Goal: Task Accomplishment & Management: Complete application form

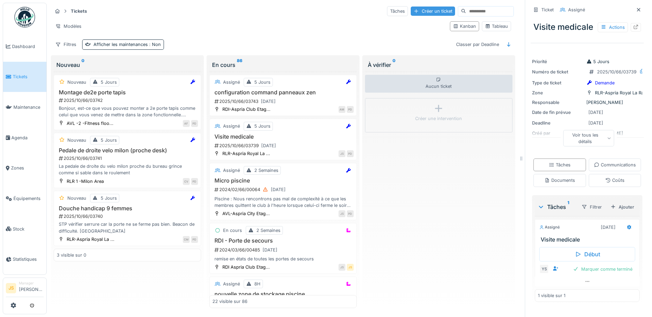
scroll to position [5, 0]
click at [414, 7] on div "Créer un ticket" at bounding box center [432, 11] width 44 height 9
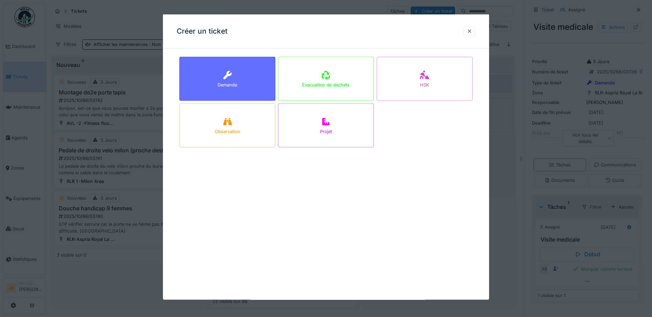
click at [233, 81] on div "Demande" at bounding box center [227, 79] width 96 height 44
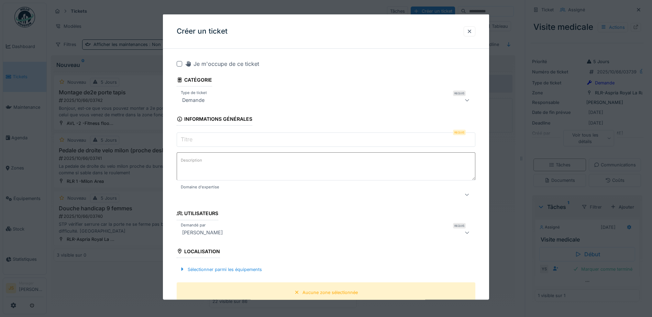
click at [202, 140] on input "Titre" at bounding box center [326, 140] width 298 height 14
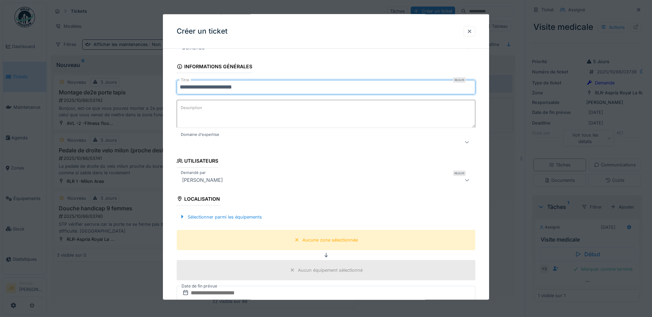
scroll to position [69, 0]
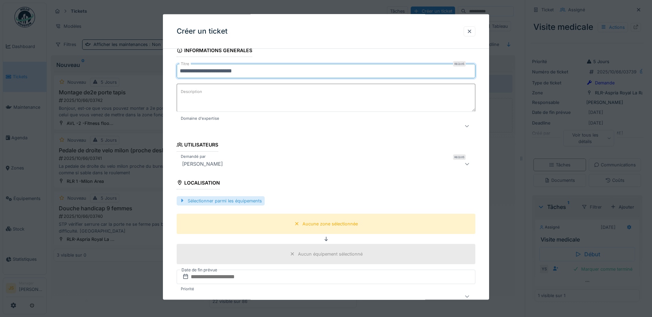
type input "**********"
click at [250, 199] on div "Sélectionner parmi les équipements" at bounding box center [221, 200] width 88 height 9
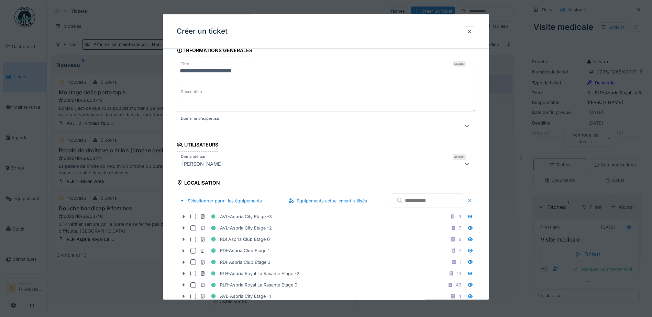
click at [406, 199] on input "text" at bounding box center [427, 201] width 72 height 14
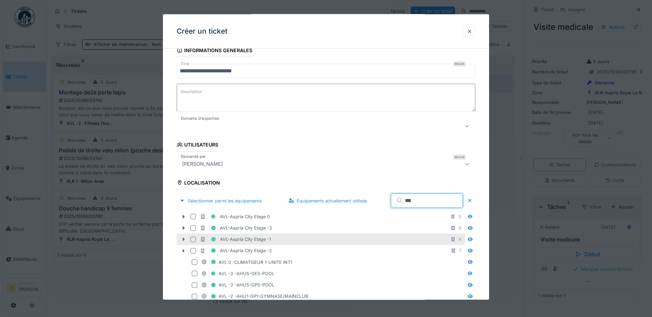
type input "***"
click at [185, 240] on icon at bounding box center [183, 239] width 5 height 4
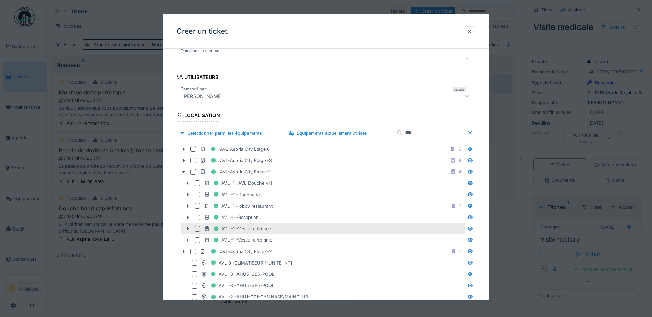
scroll to position [137, 0]
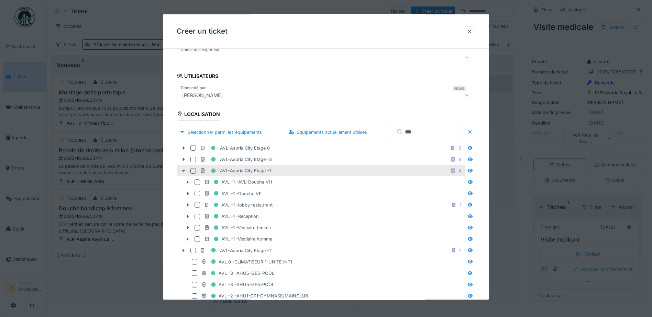
click at [181, 170] on icon at bounding box center [183, 171] width 5 height 4
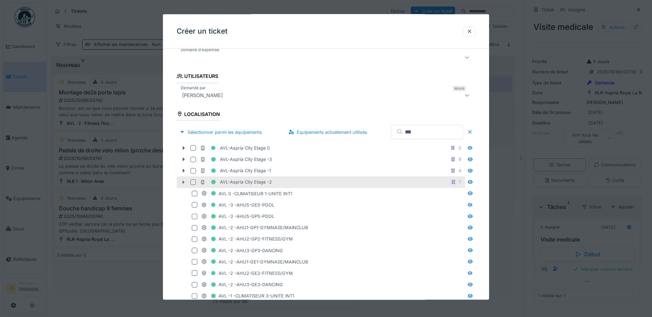
click at [185, 180] on icon at bounding box center [183, 182] width 5 height 4
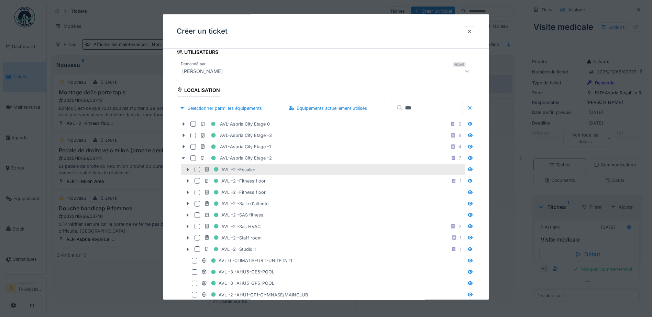
scroll to position [172, 0]
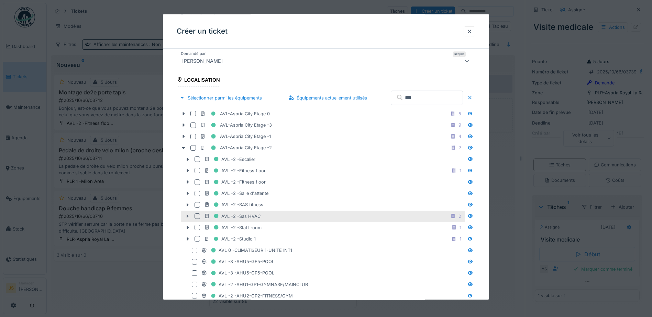
click at [188, 214] on icon at bounding box center [187, 216] width 5 height 4
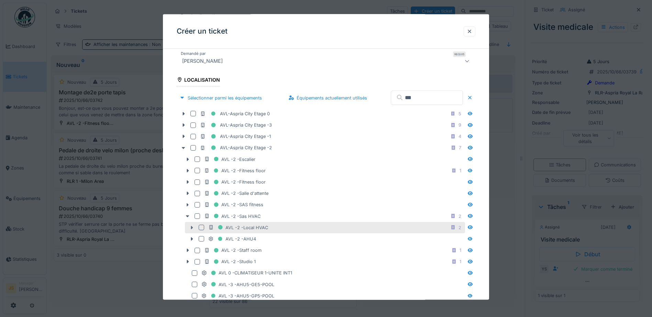
click at [190, 227] on icon at bounding box center [191, 227] width 5 height 4
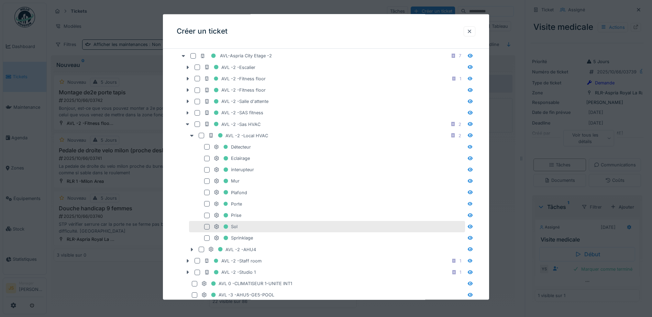
scroll to position [275, 0]
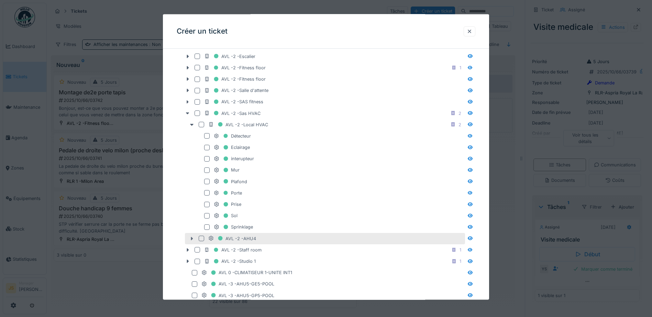
click at [190, 239] on icon at bounding box center [191, 238] width 5 height 4
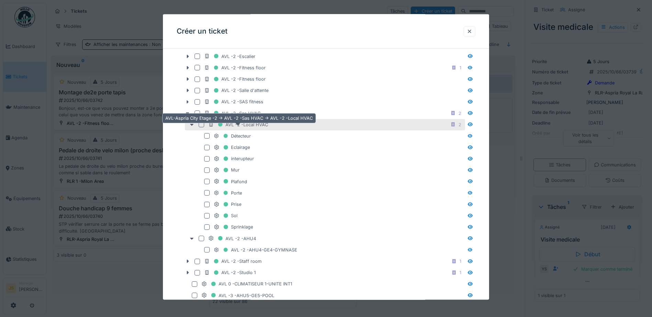
click at [257, 126] on div "AVL -2 -Local HVAC" at bounding box center [238, 124] width 60 height 9
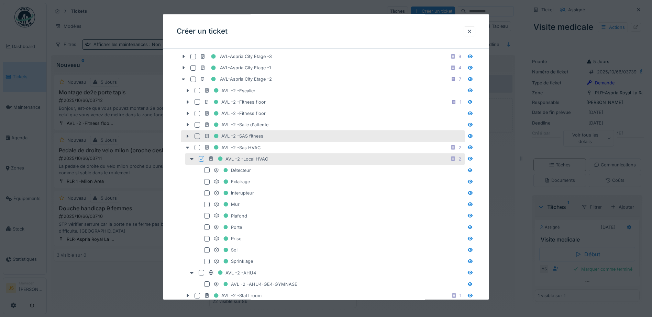
scroll to position [34, 0]
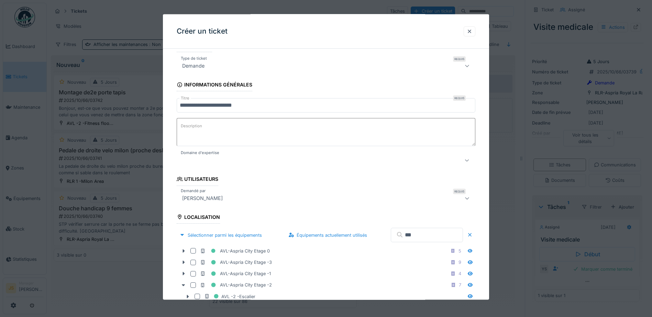
click at [256, 104] on input "**********" at bounding box center [326, 105] width 298 height 14
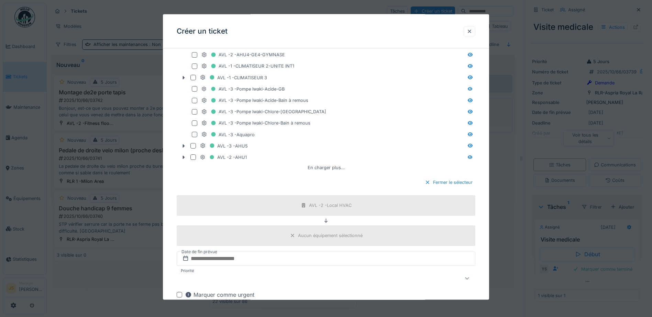
scroll to position [721, 0]
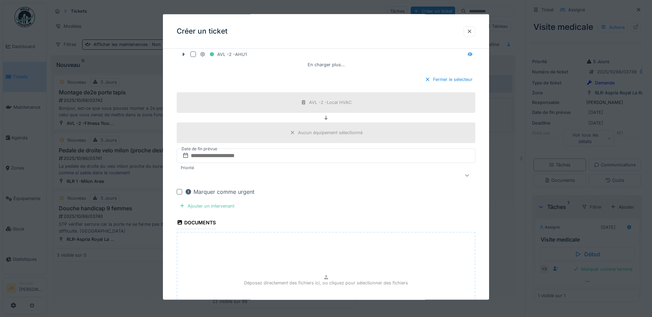
type input "**********"
click at [213, 156] on input "text" at bounding box center [326, 155] width 298 height 14
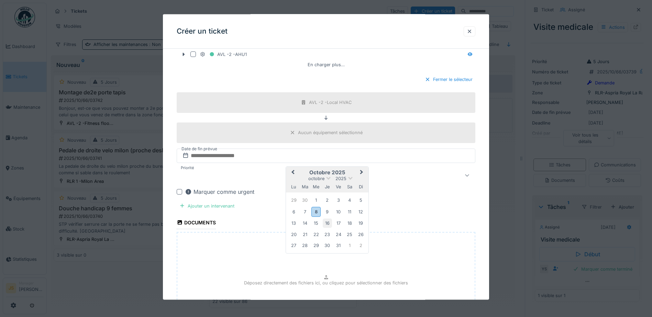
click at [330, 223] on div "16" at bounding box center [327, 223] width 9 height 9
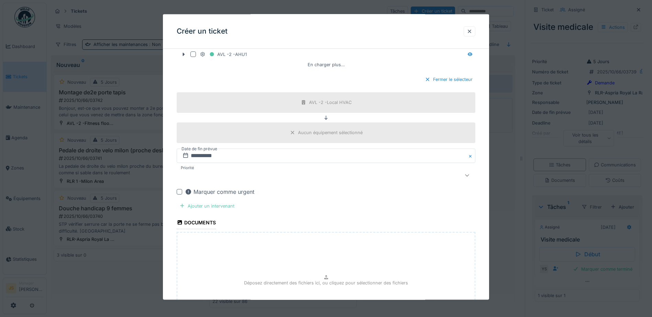
click at [213, 205] on div "Ajouter un intervenant" at bounding box center [207, 205] width 60 height 9
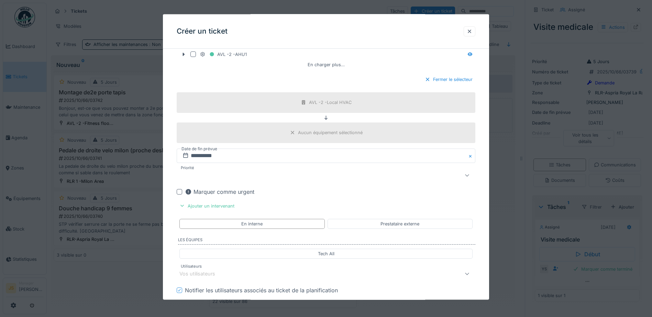
click at [207, 274] on div "Vos utilisateurs" at bounding box center [201, 274] width 45 height 8
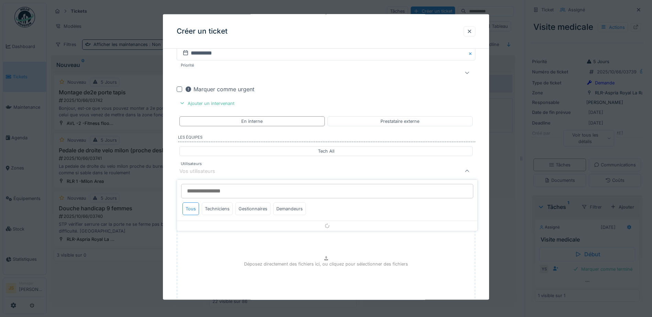
scroll to position [838, 0]
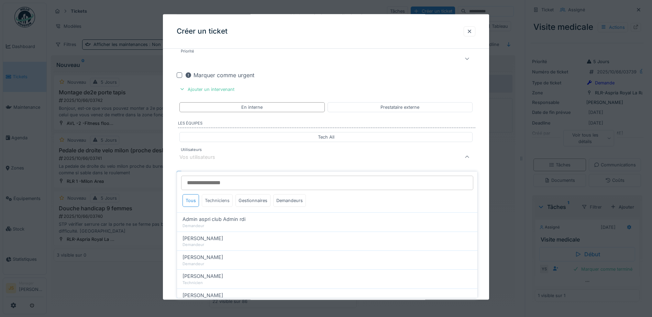
click at [214, 199] on div "Techniciens" at bounding box center [217, 200] width 31 height 13
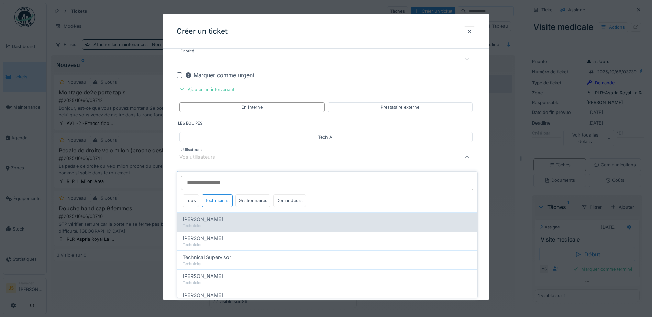
click at [221, 223] on div "Technicien" at bounding box center [326, 226] width 289 height 6
type input "*****"
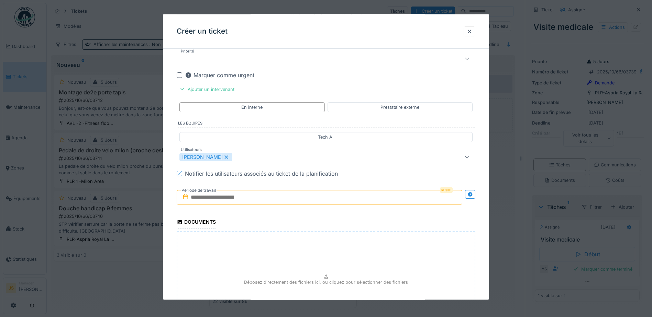
click at [230, 195] on input "text" at bounding box center [319, 197] width 285 height 14
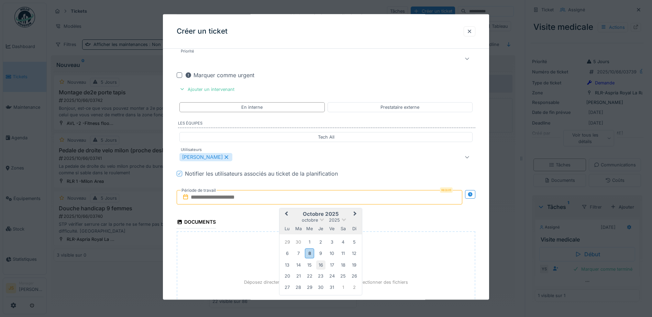
click at [322, 266] on div "16" at bounding box center [320, 264] width 9 height 9
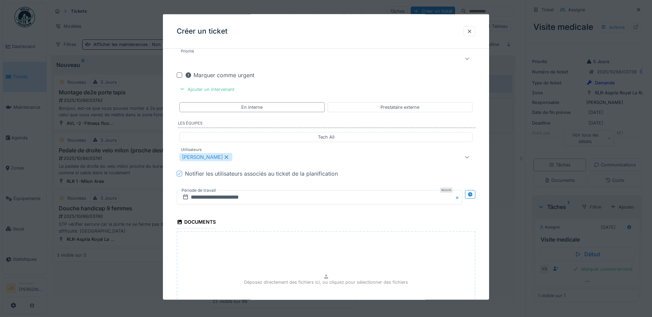
scroll to position [917, 0]
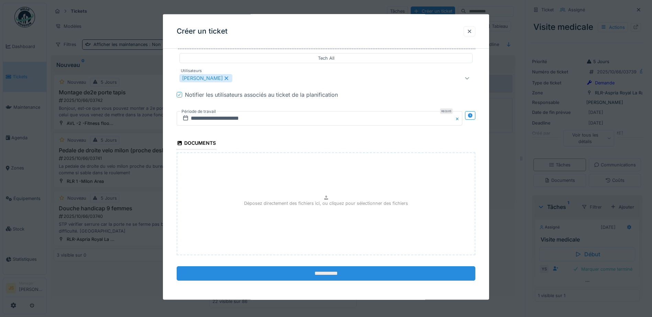
click at [343, 272] on input "**********" at bounding box center [326, 274] width 298 height 14
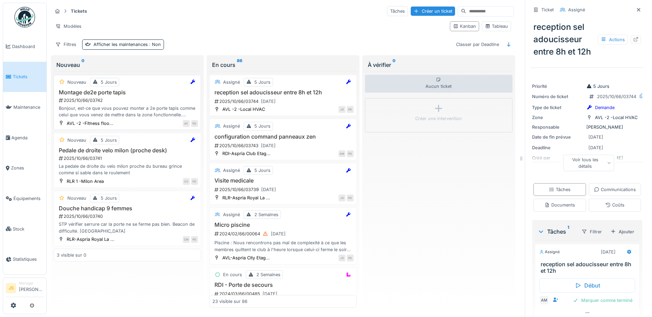
click at [83, 89] on h3 "Montage de2e porte tapis" at bounding box center [127, 92] width 141 height 7
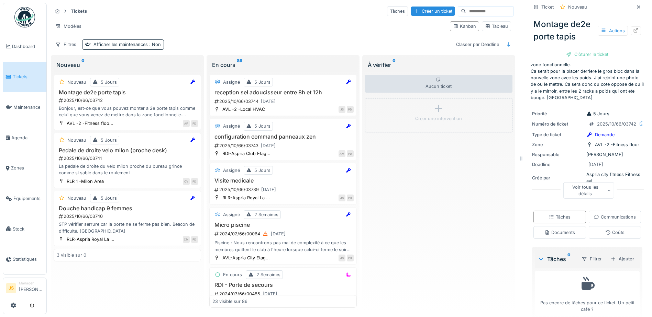
scroll to position [34, 0]
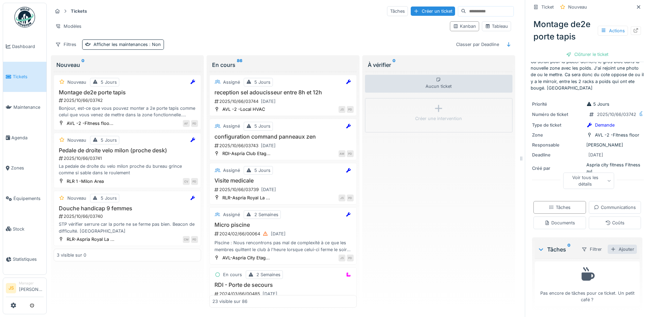
click at [610, 254] on div "Ajouter" at bounding box center [621, 249] width 29 height 9
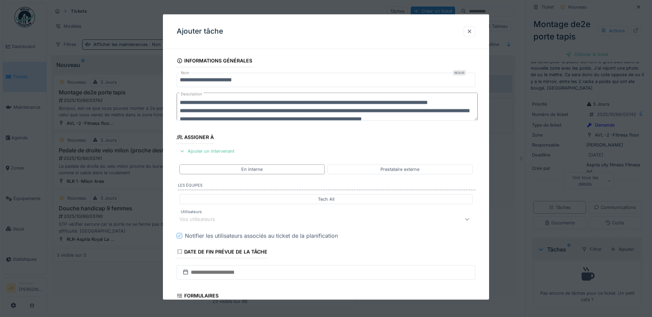
click at [215, 217] on div "Vos utilisateurs" at bounding box center [201, 220] width 45 height 8
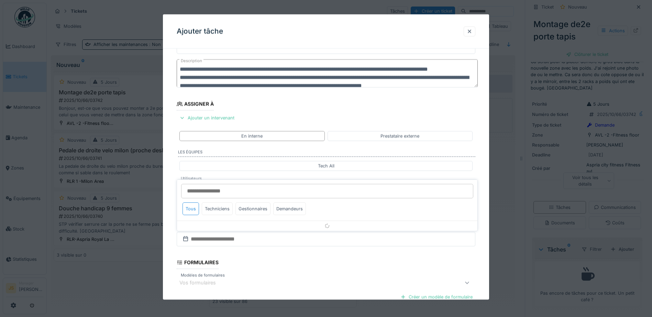
scroll to position [62, 0]
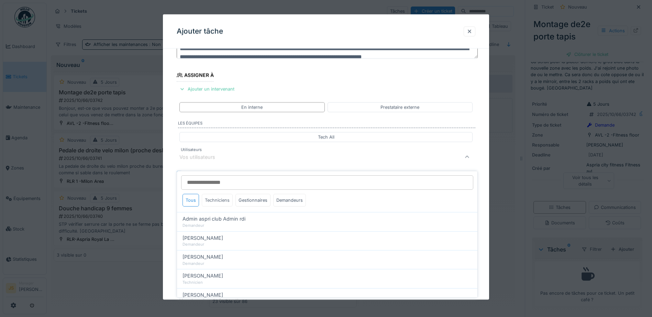
click at [216, 195] on div "Techniciens" at bounding box center [217, 200] width 31 height 13
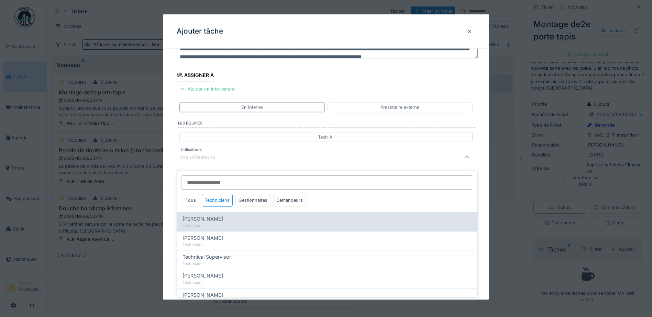
click at [219, 215] on span "Alexandre Michailidis" at bounding box center [202, 219] width 41 height 8
type input "*****"
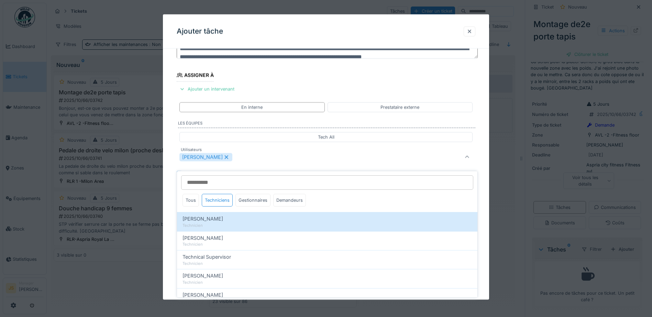
click at [171, 212] on div "**********" at bounding box center [326, 183] width 326 height 382
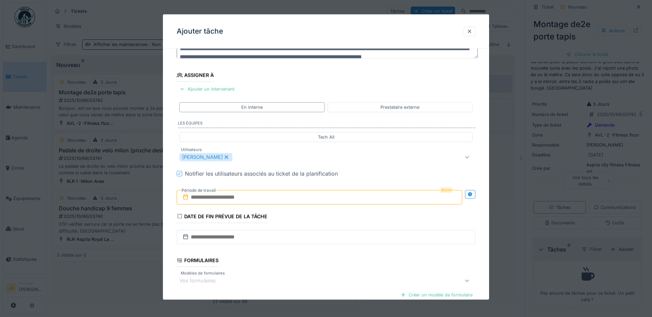
click at [203, 198] on input "text" at bounding box center [319, 197] width 285 height 14
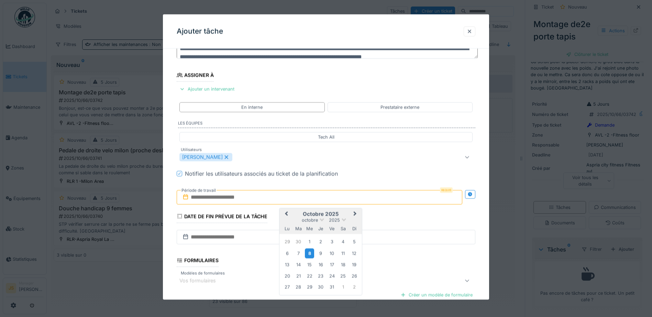
click at [312, 256] on div "8" at bounding box center [309, 253] width 9 height 10
click at [312, 255] on div "8" at bounding box center [309, 253] width 9 height 10
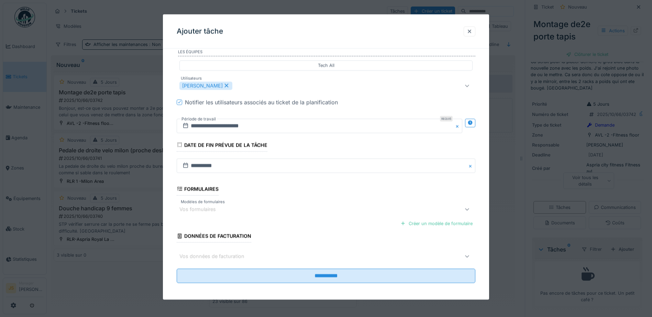
scroll to position [136, 0]
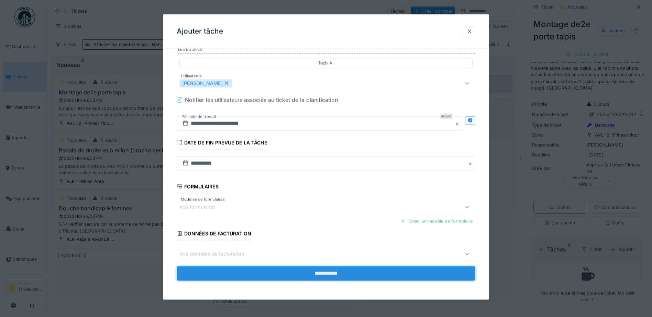
click at [323, 269] on input "**********" at bounding box center [326, 274] width 298 height 14
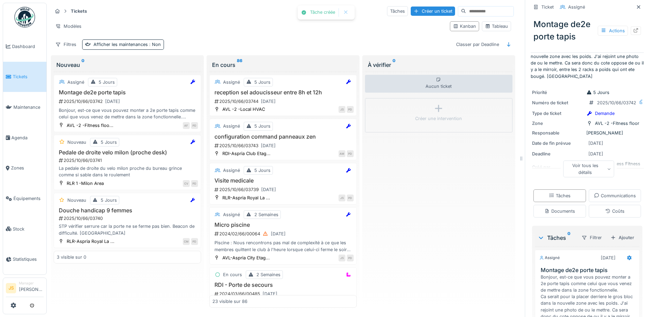
scroll to position [25, 0]
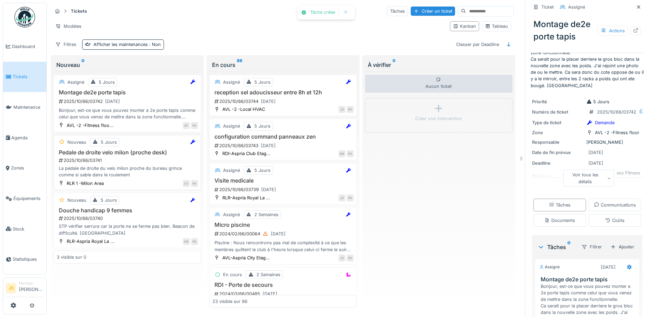
click at [107, 149] on h3 "Pedale de droite velo milon (proche desk)" at bounding box center [127, 152] width 141 height 7
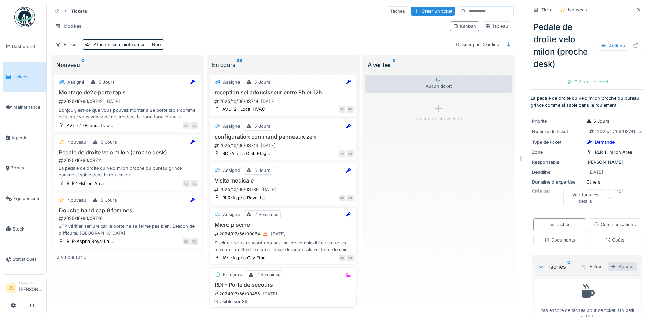
click at [617, 271] on div "Ajouter" at bounding box center [621, 266] width 29 height 9
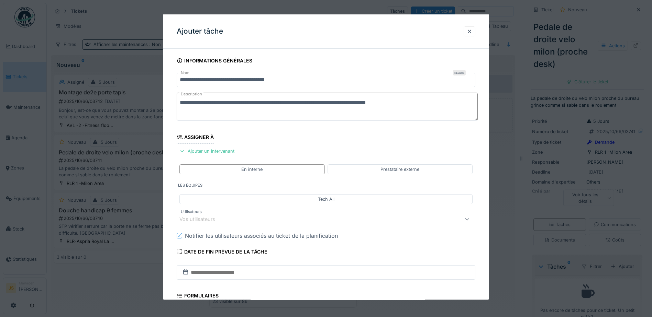
click at [212, 218] on div "Vos utilisateurs" at bounding box center [201, 220] width 45 height 8
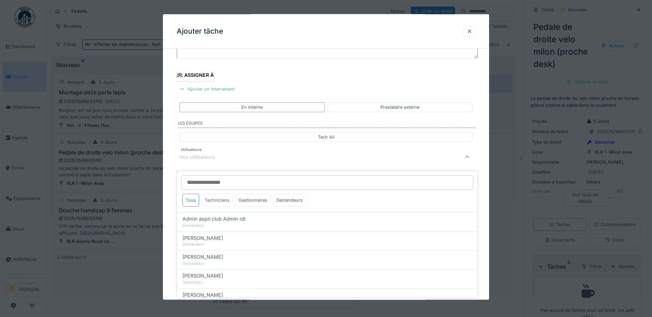
click at [224, 194] on div "Techniciens" at bounding box center [217, 200] width 31 height 13
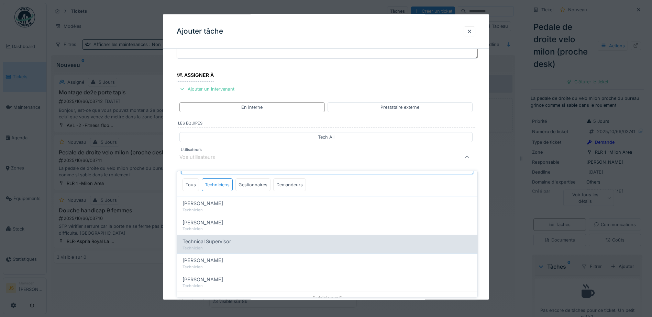
scroll to position [22, 0]
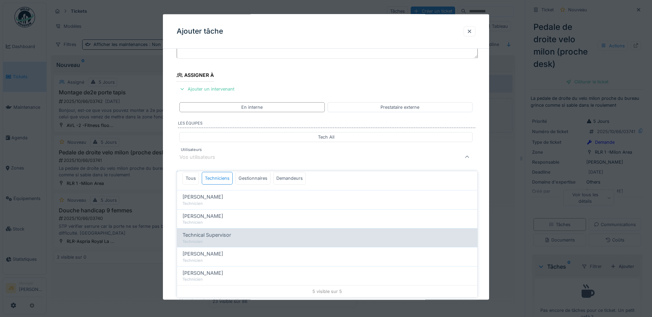
click at [219, 250] on span "Wojciech Wierozebski" at bounding box center [202, 254] width 41 height 8
type input "****"
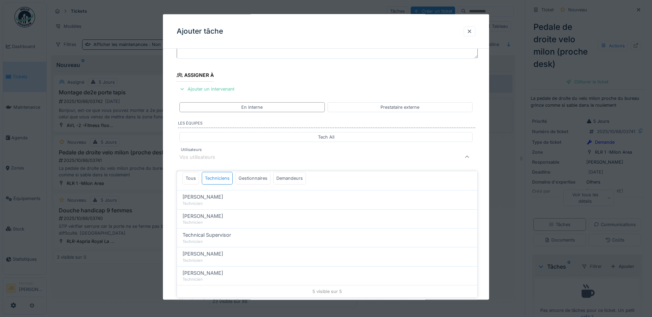
scroll to position [0, 0]
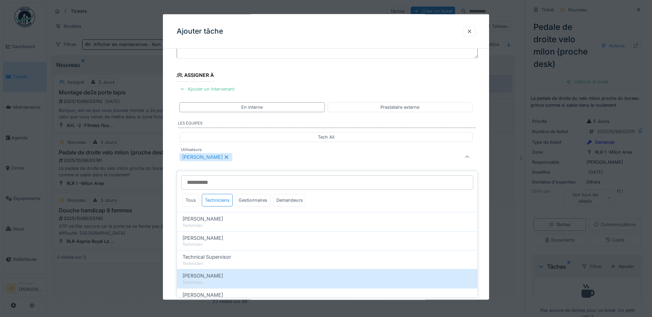
click at [166, 240] on div "**********" at bounding box center [326, 183] width 326 height 382
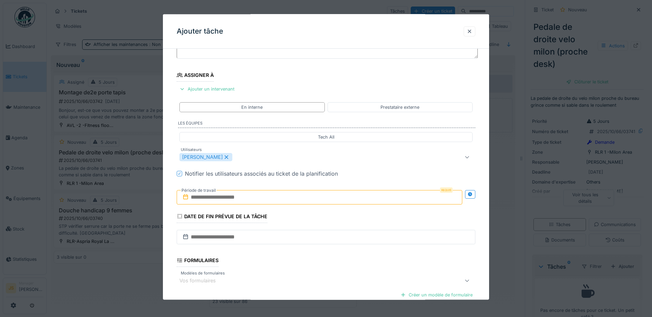
click at [202, 200] on input "text" at bounding box center [319, 197] width 285 height 14
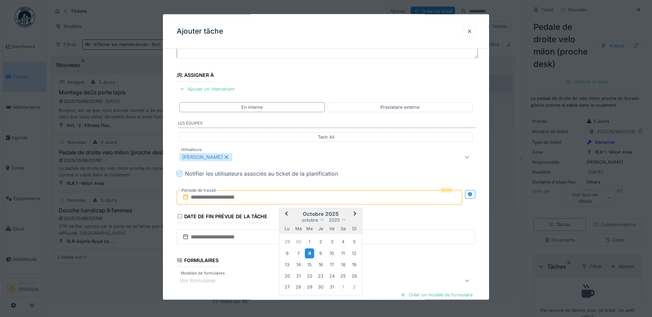
click at [312, 254] on div "8" at bounding box center [309, 253] width 9 height 10
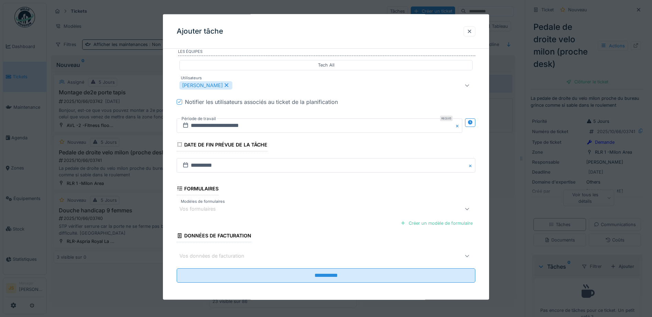
scroll to position [136, 0]
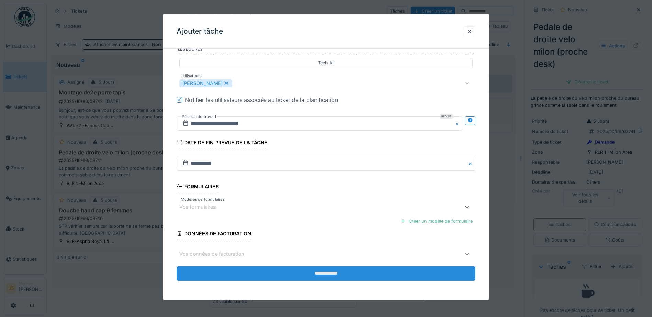
click at [352, 273] on input "**********" at bounding box center [326, 274] width 298 height 14
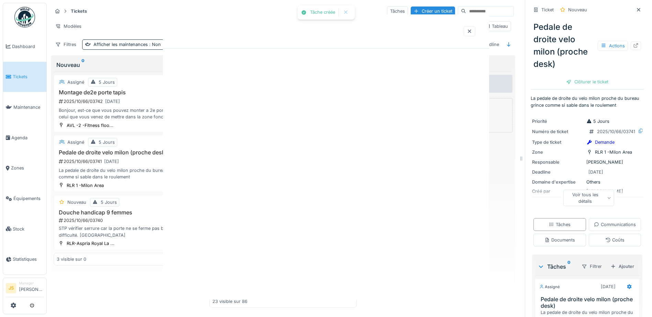
scroll to position [0, 0]
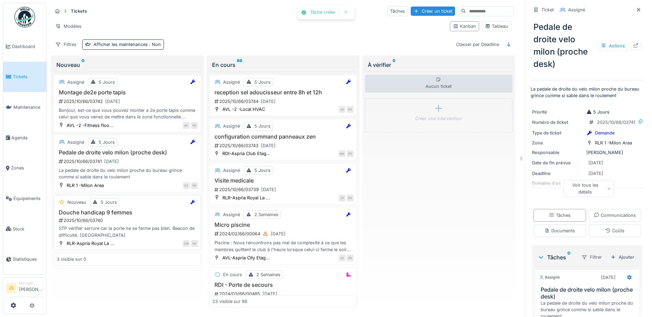
click at [109, 210] on h3 "Douche handicap 9 femmes" at bounding box center [127, 213] width 141 height 7
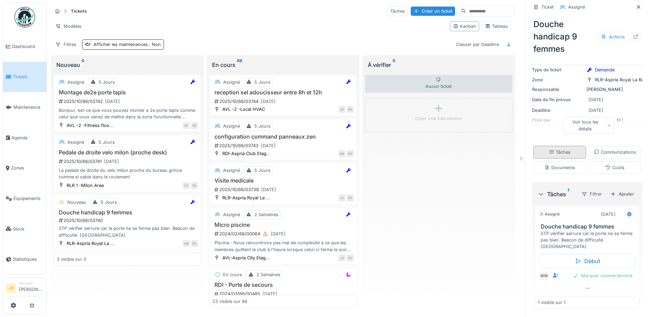
scroll to position [77, 0]
click at [101, 218] on div "2025/10/66/03740" at bounding box center [128, 220] width 140 height 7
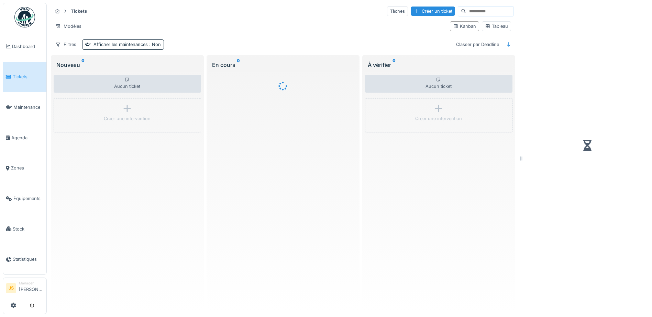
scroll to position [5, 0]
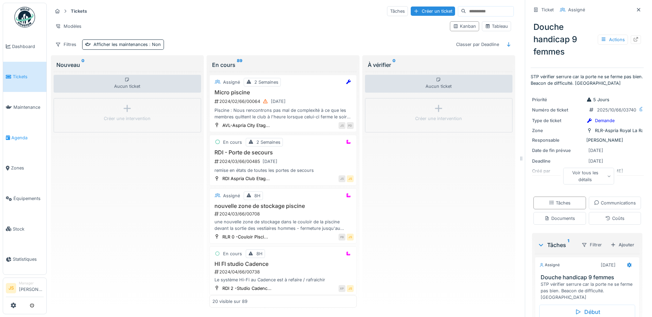
click at [13, 135] on span "Agenda" at bounding box center [27, 138] width 32 height 7
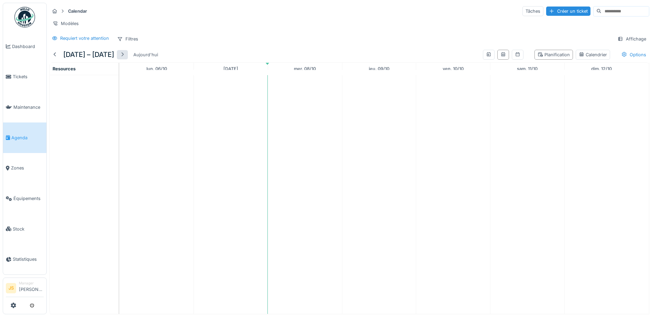
click at [124, 57] on div at bounding box center [122, 55] width 5 height 7
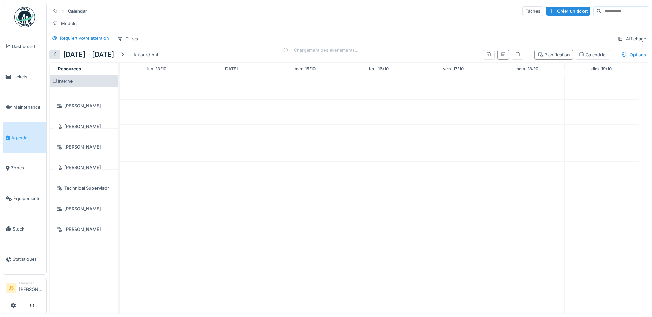
click at [55, 58] on div at bounding box center [54, 55] width 5 height 7
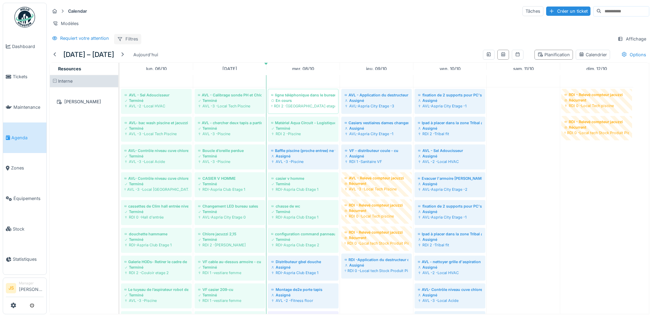
click at [131, 41] on div "Filtres" at bounding box center [127, 39] width 27 height 10
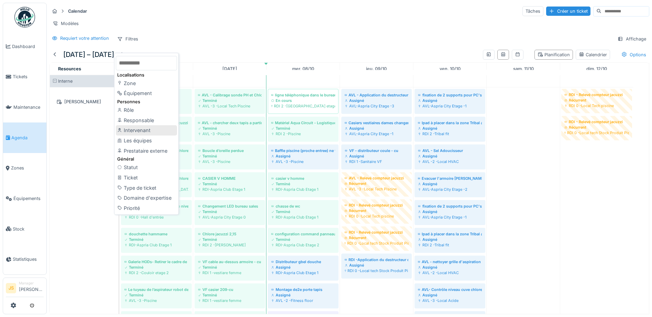
click at [147, 131] on div "Intervenant" at bounding box center [146, 130] width 61 height 10
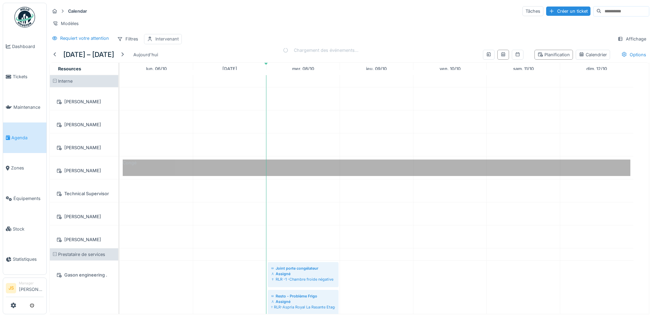
click at [173, 42] on div "Intervenant" at bounding box center [166, 39] width 23 height 7
click at [198, 76] on div "Intervenant" at bounding box center [182, 77] width 64 height 8
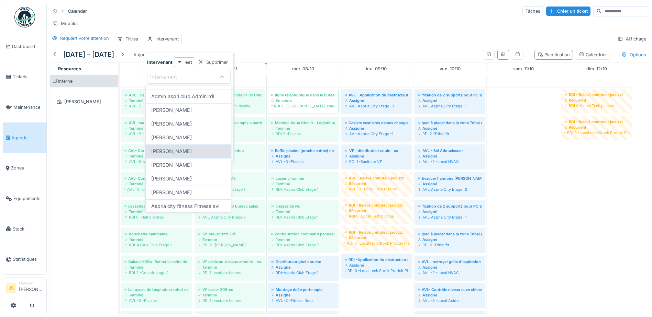
scroll to position [69, 0]
click at [190, 74] on div "Intervenant" at bounding box center [182, 77] width 64 height 8
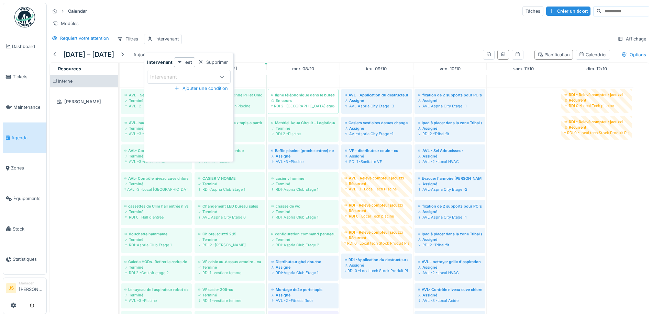
click at [187, 77] on div "Intervenant" at bounding box center [182, 77] width 64 height 8
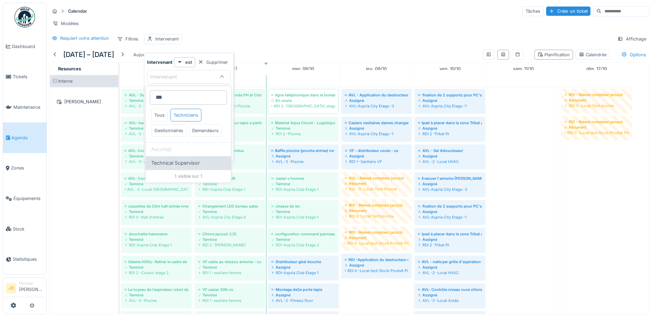
type input "***"
click at [176, 167] on span "Technical Supervisor" at bounding box center [175, 163] width 48 height 8
type input "****"
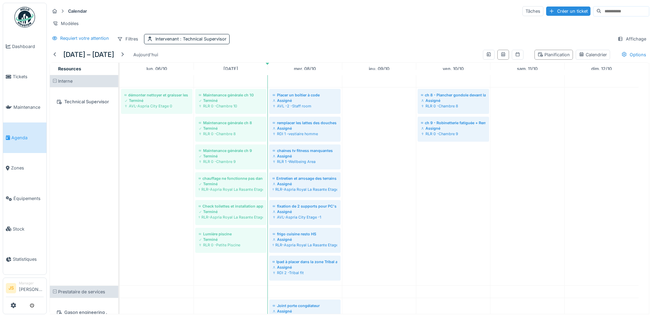
click at [295, 42] on div "Requiert votre attention Filtres Intervenant : Technical Supervisor Affichage" at bounding box center [348, 39] width 599 height 10
click at [302, 103] on div "Assigné" at bounding box center [304, 100] width 65 height 5
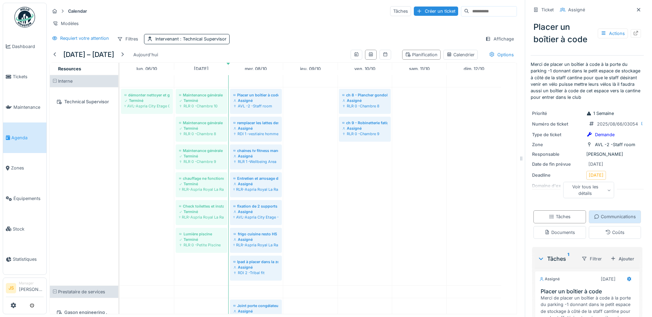
click at [594, 220] on div "Communications" at bounding box center [615, 217] width 42 height 7
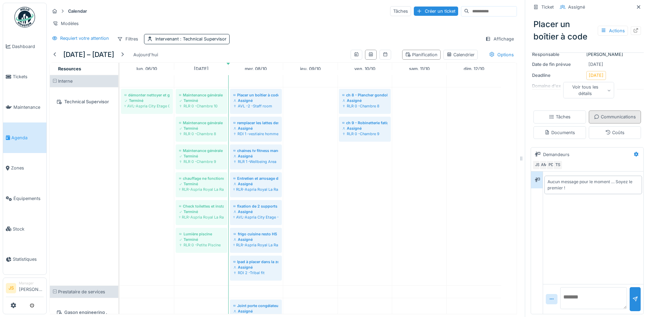
scroll to position [124, 0]
click at [575, 129] on div "Documents" at bounding box center [559, 132] width 31 height 7
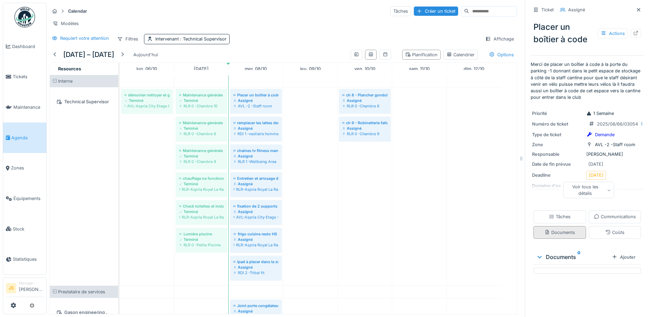
click at [575, 236] on div "Documents" at bounding box center [559, 232] width 31 height 7
click at [569, 222] on div "Tâches" at bounding box center [559, 217] width 53 height 13
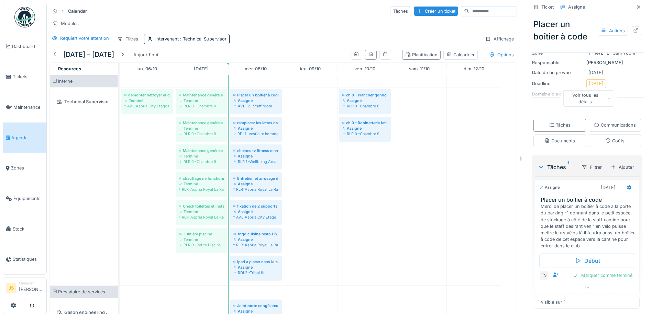
scroll to position [124, 0]
click at [193, 39] on span ": Technical Supervisor" at bounding box center [203, 38] width 48 height 5
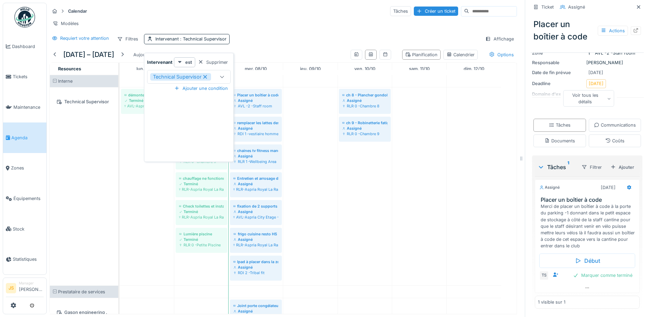
click at [220, 75] on icon at bounding box center [221, 77] width 5 height 4
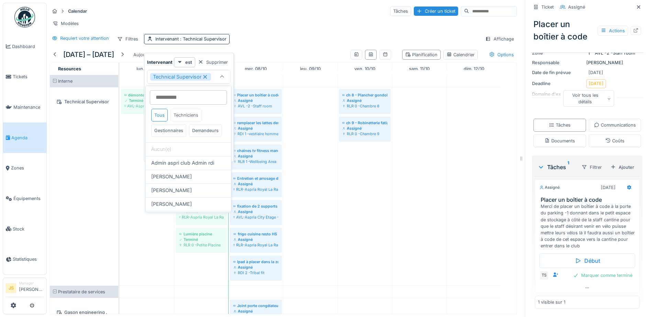
click at [188, 112] on div "Techniciens" at bounding box center [185, 115] width 31 height 13
click at [287, 44] on div "Requiert votre attention Filtres Intervenant : Technical Supervisor Affichage" at bounding box center [282, 39] width 467 height 10
